Goal: Transaction & Acquisition: Purchase product/service

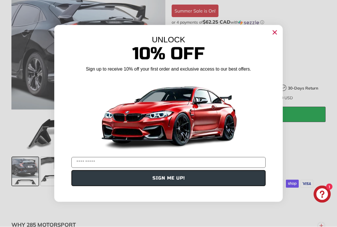
scroll to position [182, 0]
click at [274, 36] on circle "Close dialog" at bounding box center [274, 32] width 9 height 9
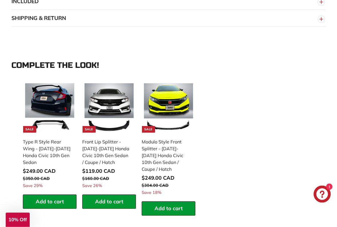
scroll to position [549, 0]
click at [116, 150] on div "Front Lip Splitter - [DATE]-[DATE] Honda Civic 10th Gen Sedan / Coupe / Hatch" at bounding box center [106, 151] width 48 height 27
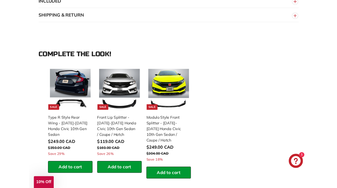
scroll to position [565, 0]
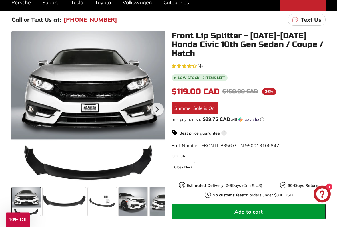
scroll to position [85, 0]
click at [160, 110] on icon at bounding box center [156, 109] width 13 height 13
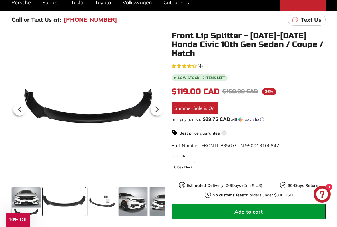
click at [158, 111] on icon at bounding box center [156, 109] width 13 height 13
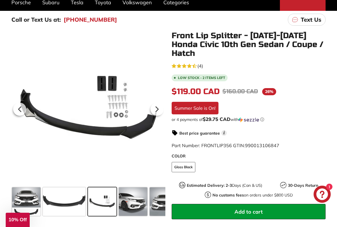
click at [158, 106] on icon at bounding box center [156, 109] width 13 height 13
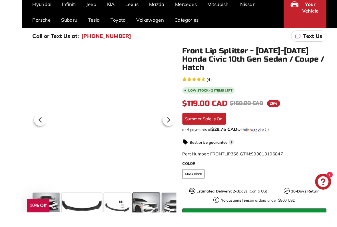
scroll to position [102, 0]
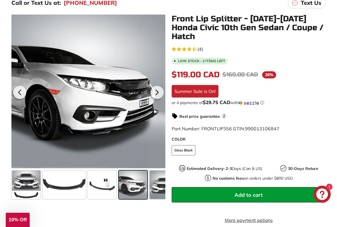
click at [158, 91] on icon at bounding box center [156, 92] width 13 height 13
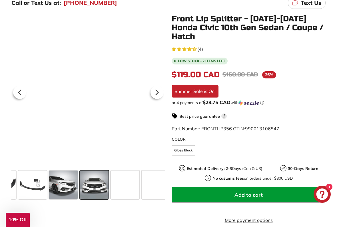
scroll to position [0, 75]
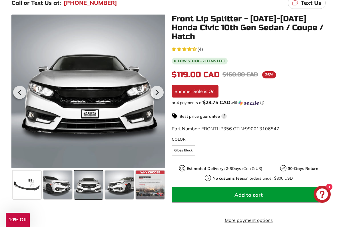
click at [158, 94] on icon at bounding box center [156, 92] width 13 height 13
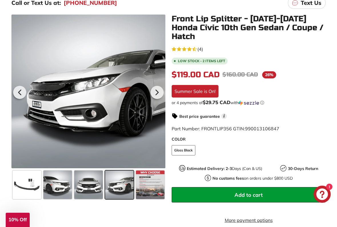
click at [156, 94] on icon at bounding box center [156, 92] width 13 height 13
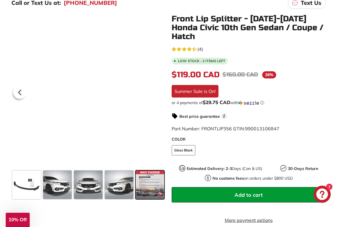
scroll to position [0, 76]
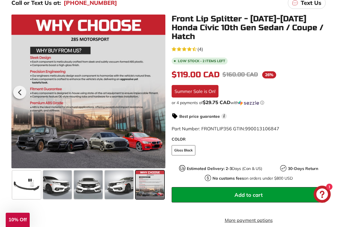
click at [308, 72] on div "4.3 rating (4 votes) (4) Low stock - 2 items left $119.00 CAD $119.00 CAD Regul…" at bounding box center [249, 156] width 154 height 223
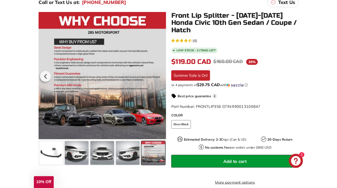
scroll to position [118, 0]
